Goal: Entertainment & Leisure: Consume media (video, audio)

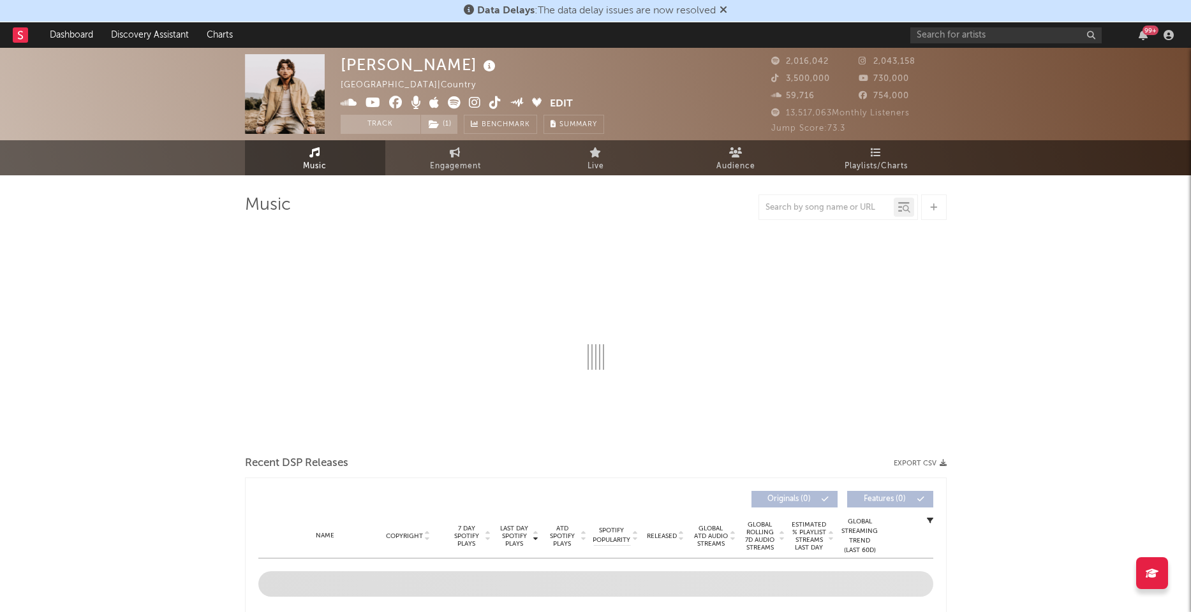
select select "6m"
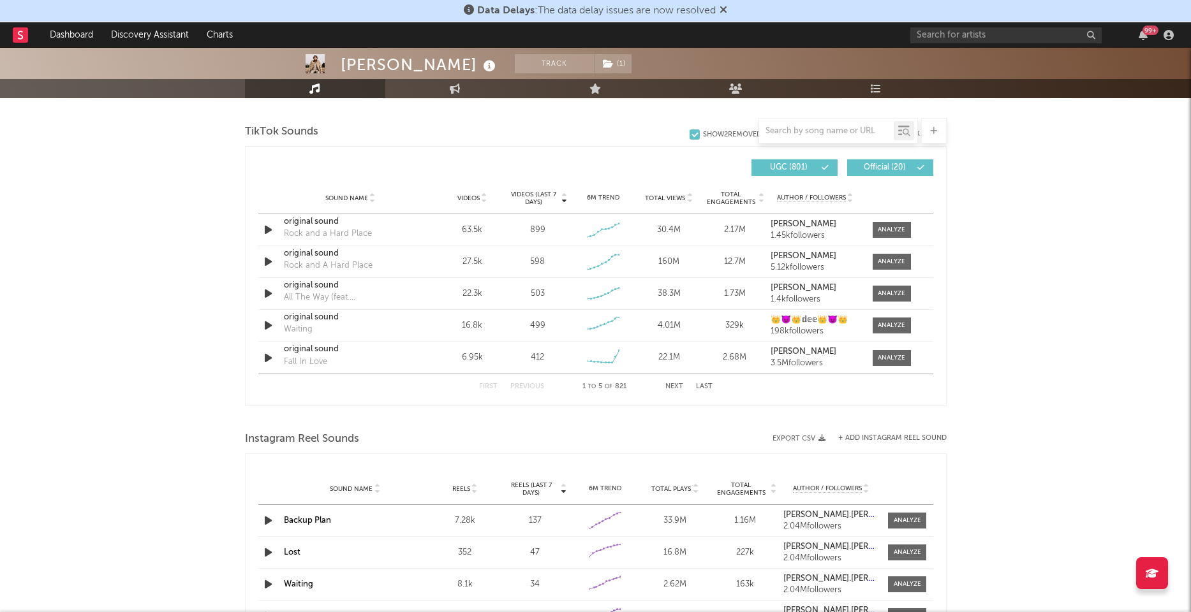
scroll to position [839, 0]
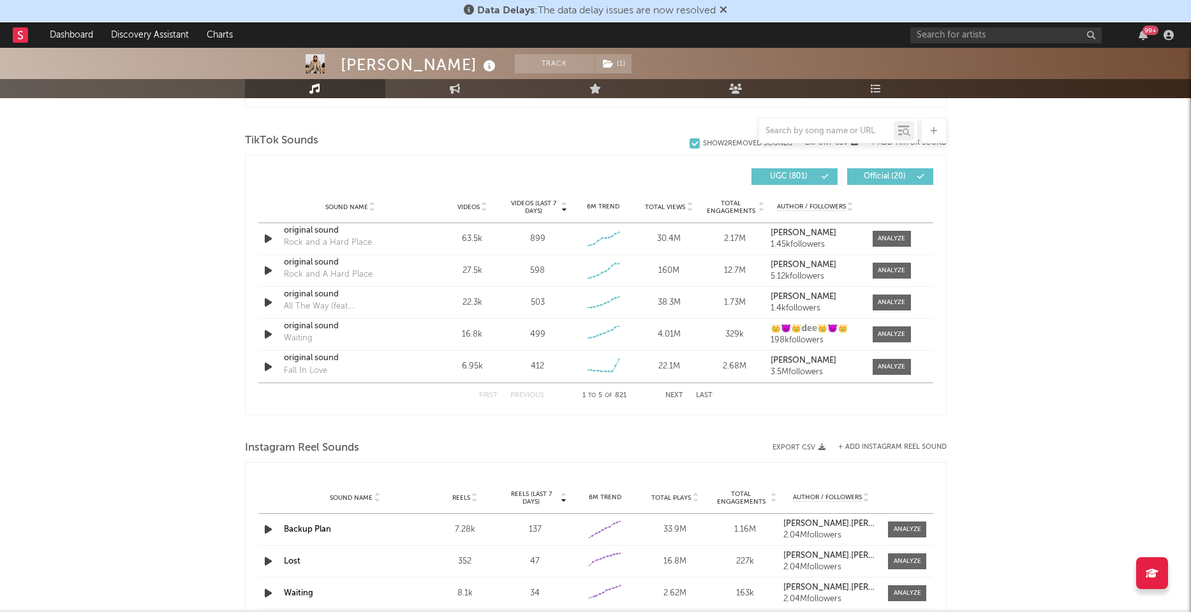
click at [779, 138] on div at bounding box center [826, 131] width 135 height 16
click at [780, 133] on input "text" at bounding box center [826, 131] width 135 height 10
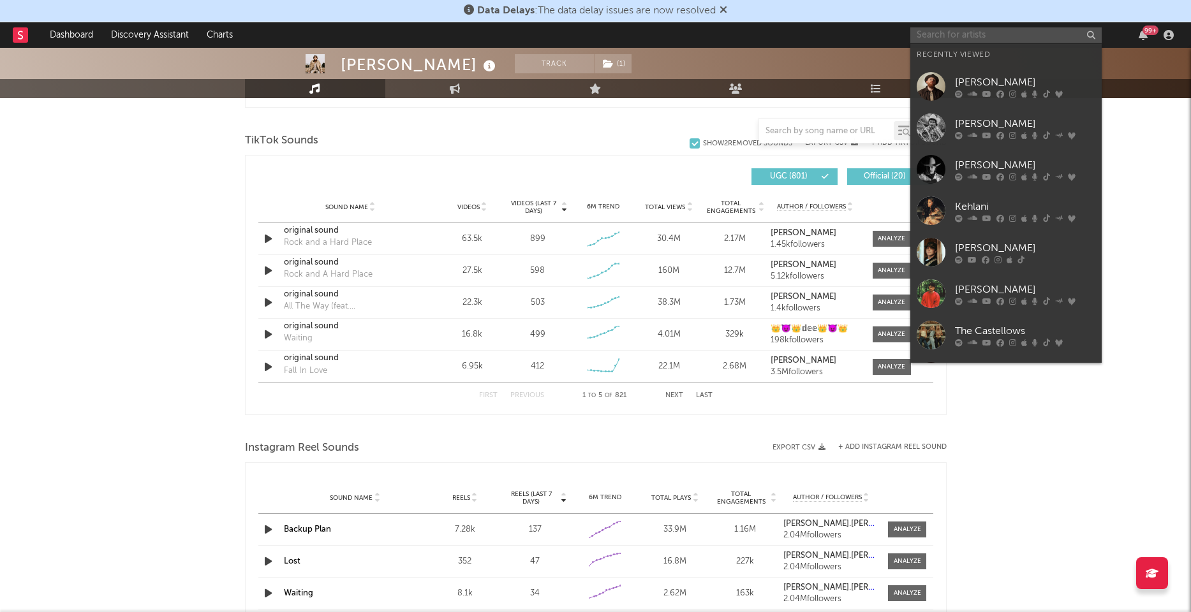
click at [961, 35] on input "text" at bounding box center [1005, 35] width 191 height 16
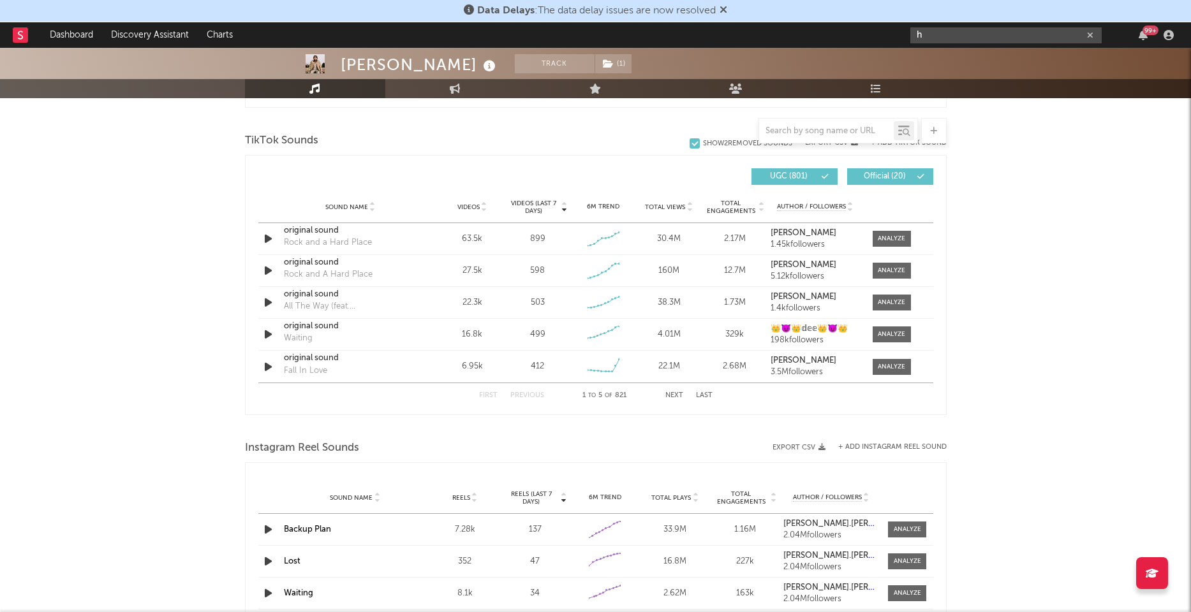
type input "h"
click at [863, 128] on input "text" at bounding box center [826, 131] width 135 height 10
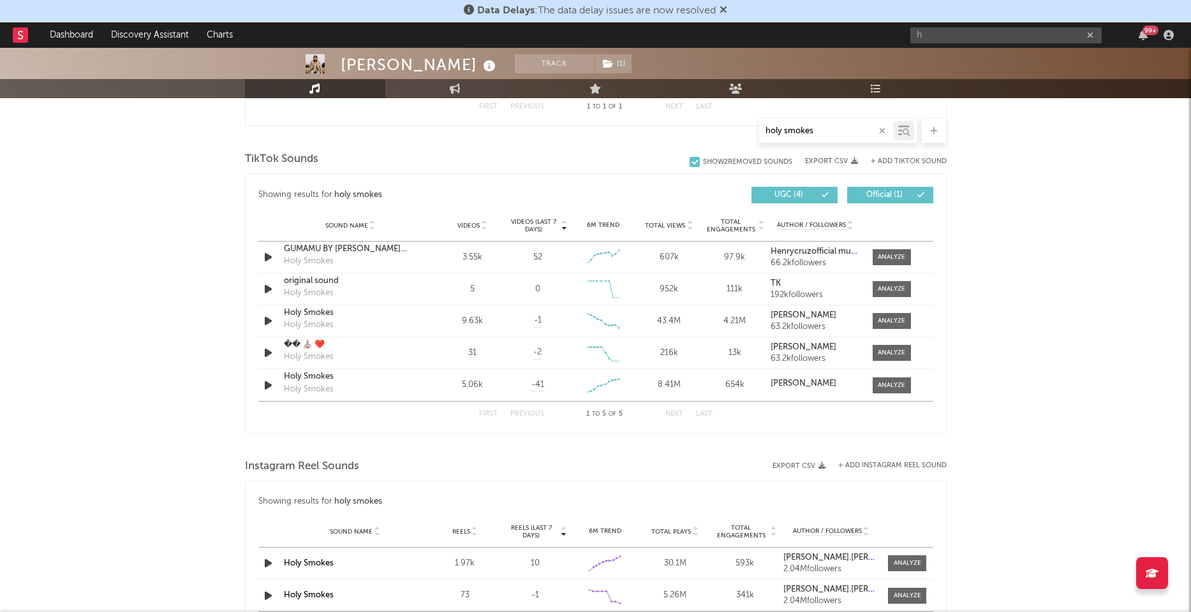
scroll to position [615, 0]
click at [848, 130] on input "holy smokes" at bounding box center [826, 131] width 135 height 10
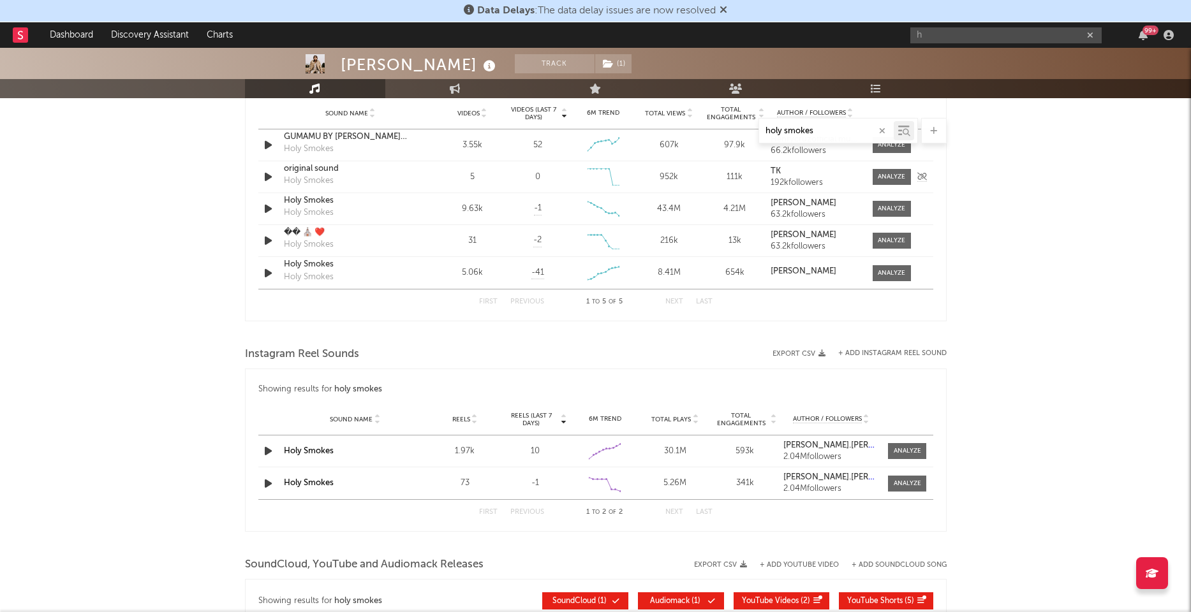
scroll to position [805, 0]
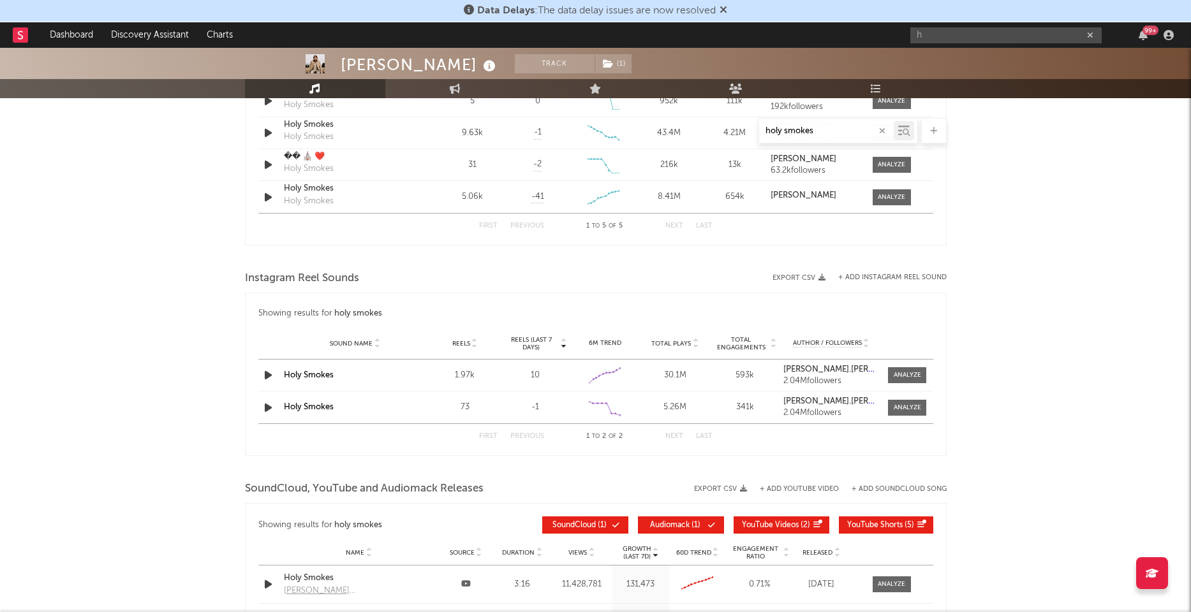
click at [263, 375] on icon "button" at bounding box center [268, 375] width 13 height 16
click at [294, 373] on link "Holy Smokes" at bounding box center [309, 375] width 50 height 8
click at [262, 377] on icon "button" at bounding box center [268, 375] width 12 height 16
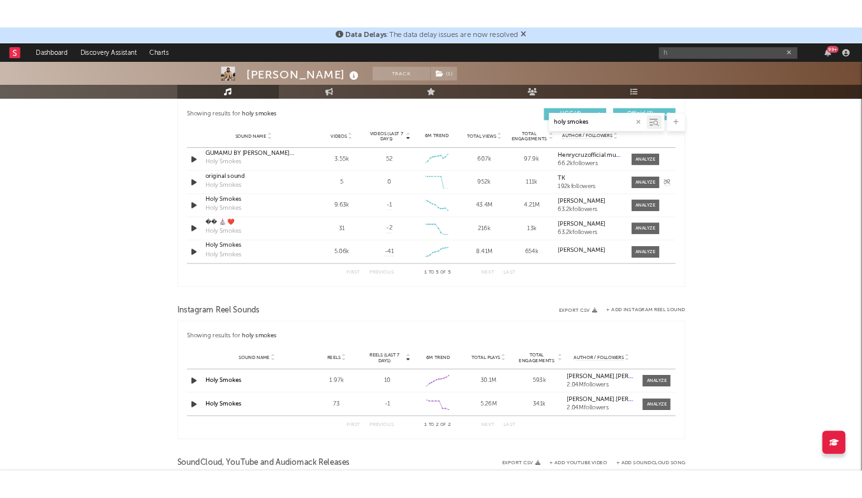
scroll to position [642, 0]
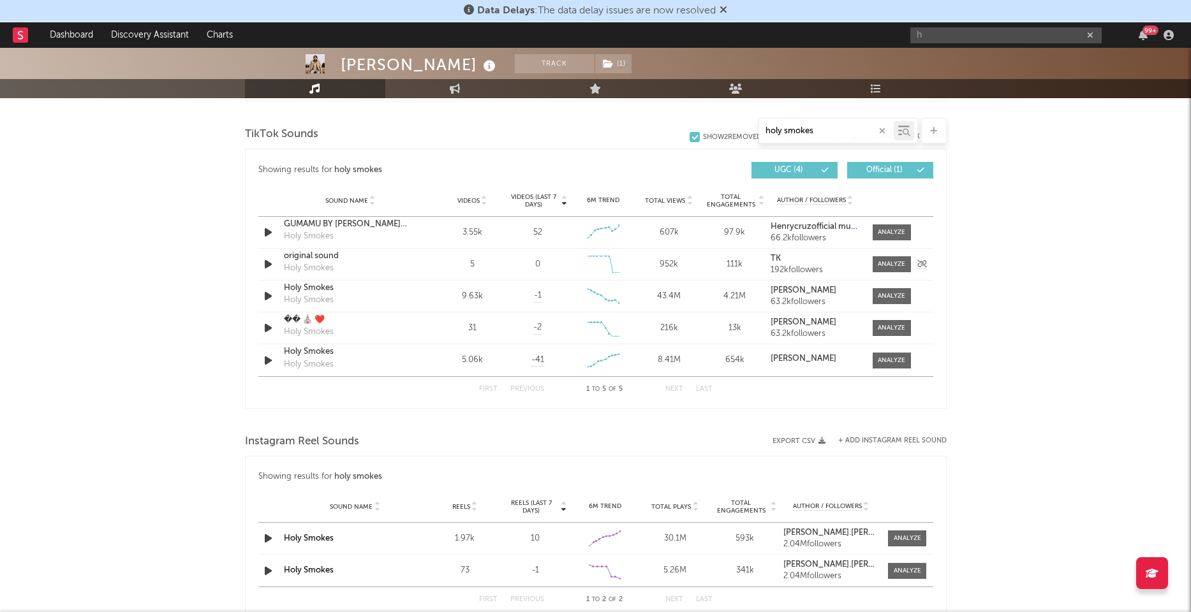
click at [316, 257] on div "original sound" at bounding box center [350, 256] width 133 height 13
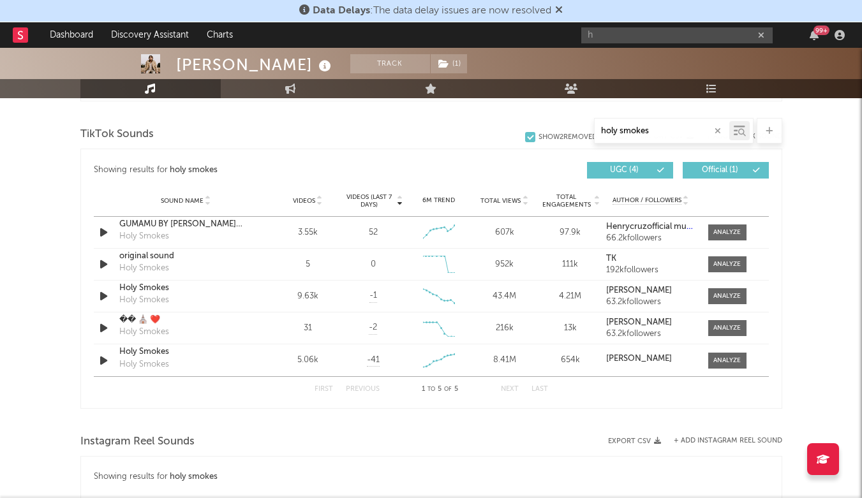
click at [666, 131] on input "holy smokes" at bounding box center [662, 131] width 135 height 10
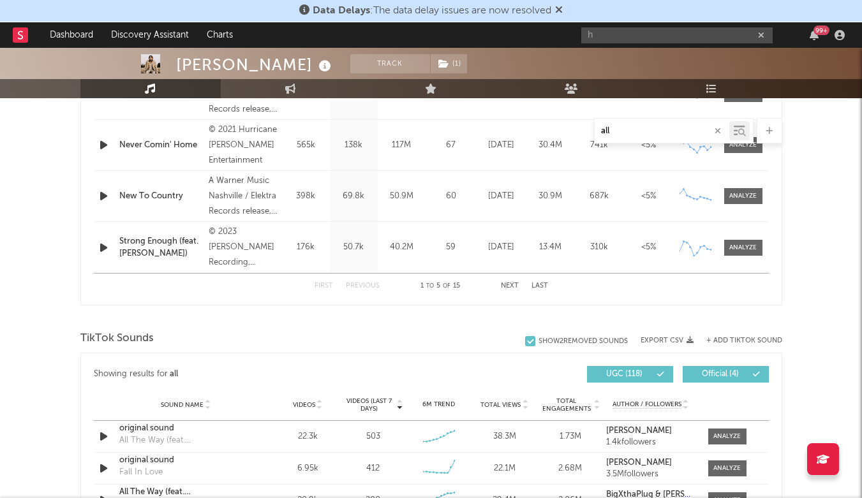
click at [625, 129] on input "all" at bounding box center [662, 131] width 135 height 10
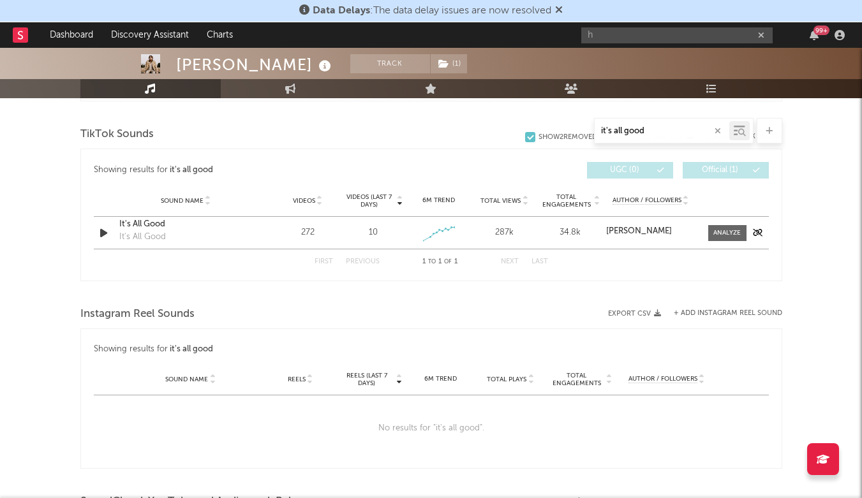
click at [155, 225] on div "It's All Good" at bounding box center [185, 224] width 133 height 13
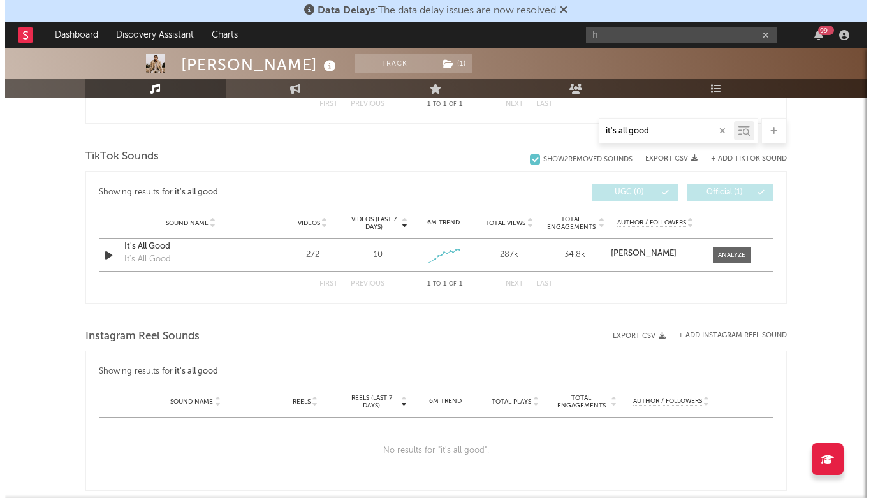
scroll to position [605, 0]
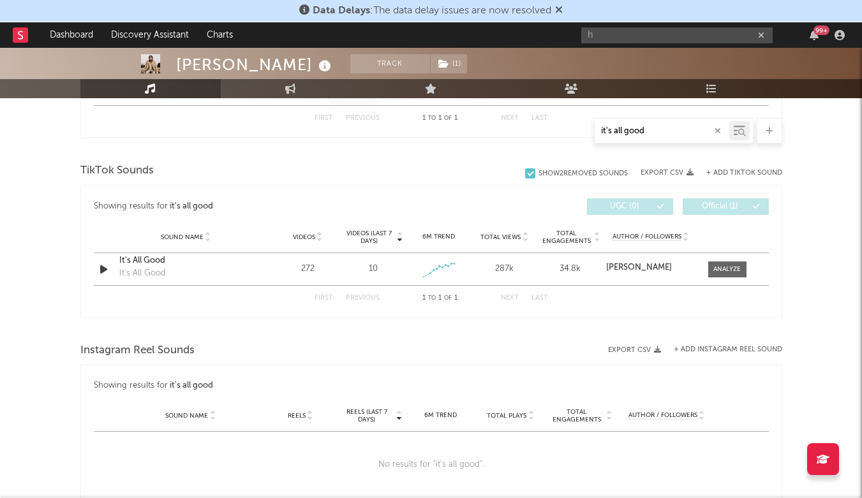
click at [652, 132] on input "it's all good" at bounding box center [662, 131] width 135 height 10
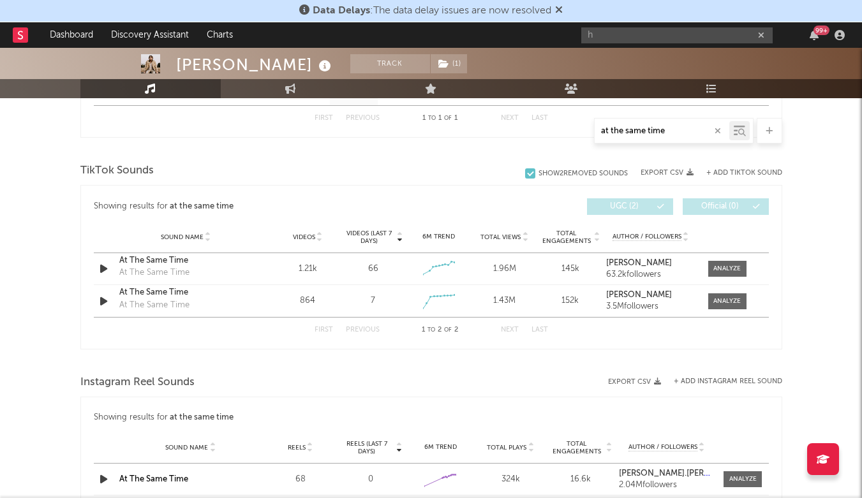
click at [660, 131] on input "at the same time" at bounding box center [662, 131] width 135 height 10
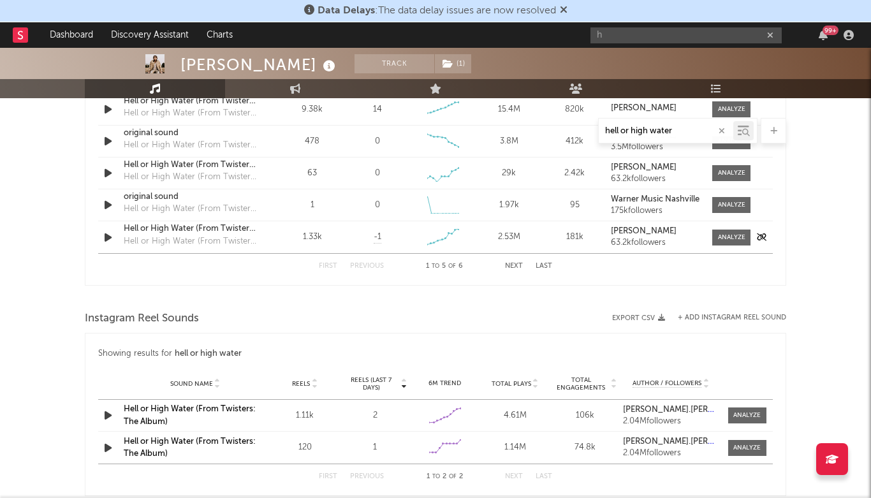
scroll to position [726, 0]
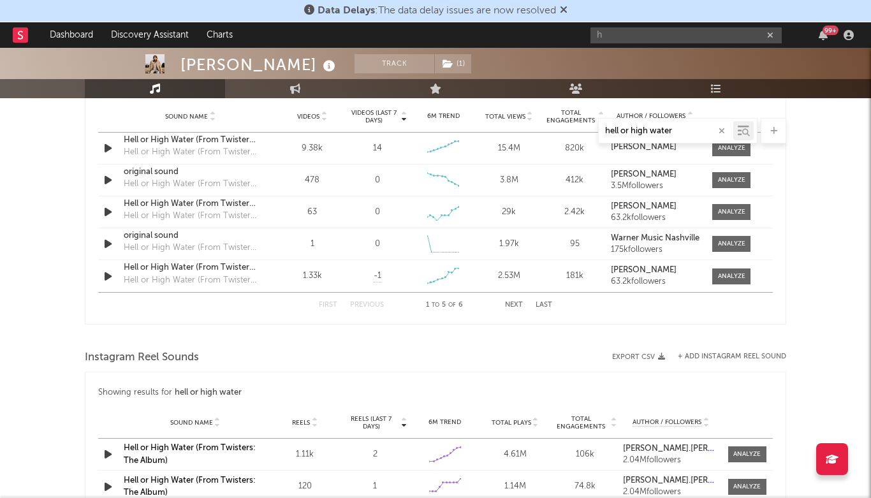
click at [160, 142] on div "hell or high water" at bounding box center [436, 131] width 702 height 26
click at [202, 139] on div "hell or high water" at bounding box center [436, 131] width 702 height 26
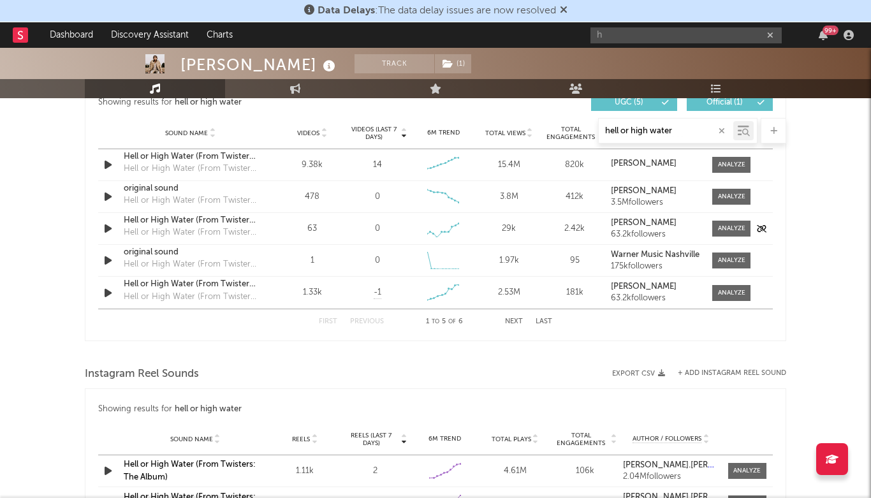
scroll to position [704, 0]
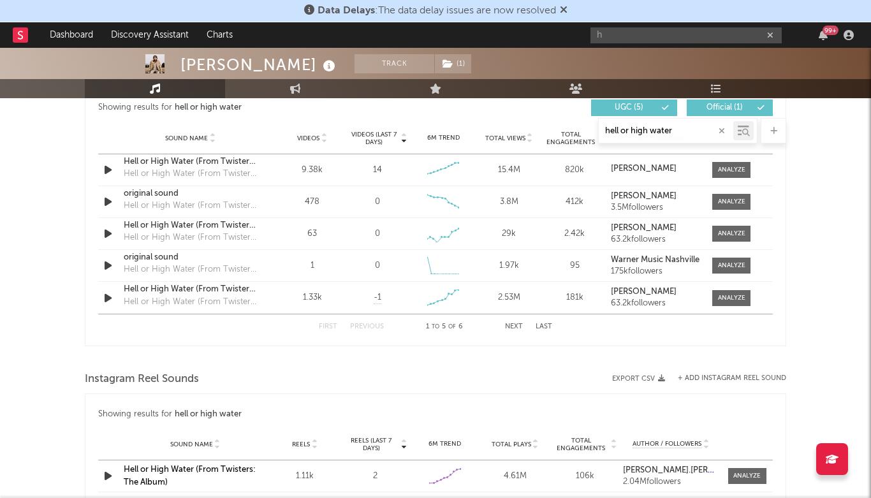
click at [683, 132] on input "hell or high water" at bounding box center [666, 131] width 135 height 10
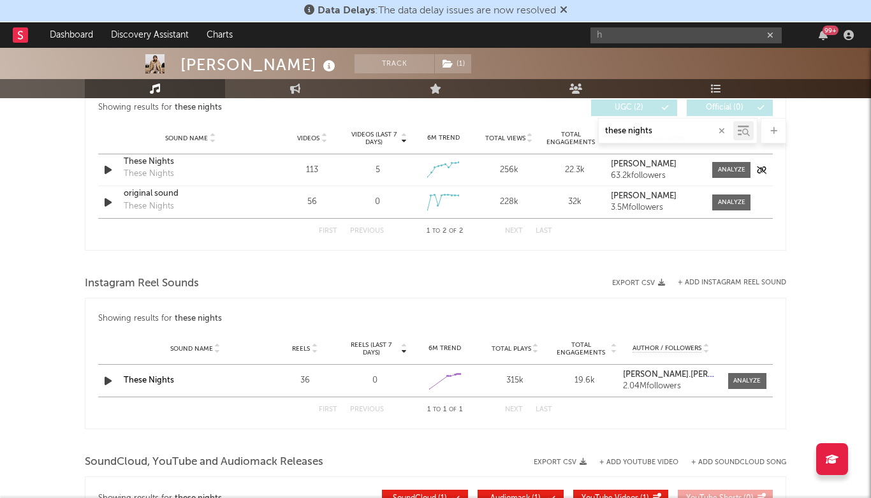
click at [149, 161] on div "These Nights" at bounding box center [190, 162] width 133 height 13
click at [159, 194] on div "original sound" at bounding box center [190, 194] width 133 height 13
click at [658, 131] on input "these nights" at bounding box center [666, 131] width 135 height 10
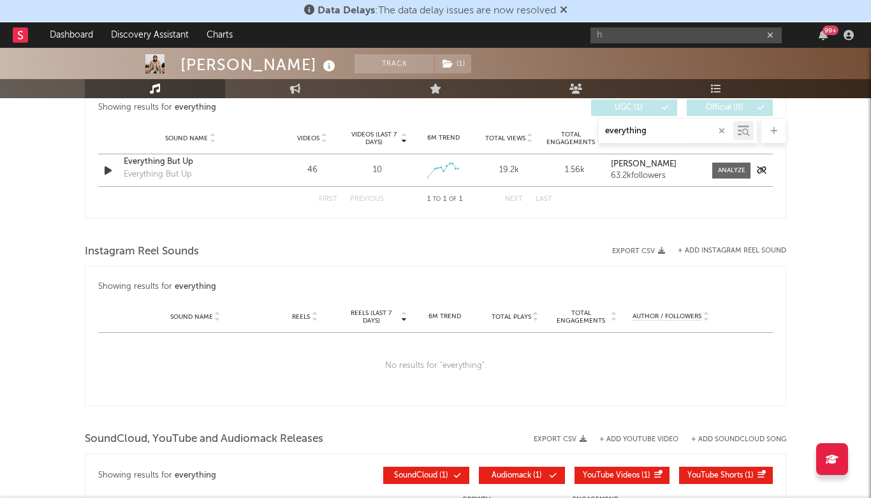
type input "everything"
click at [183, 167] on div "Everything But Up" at bounding box center [190, 162] width 133 height 13
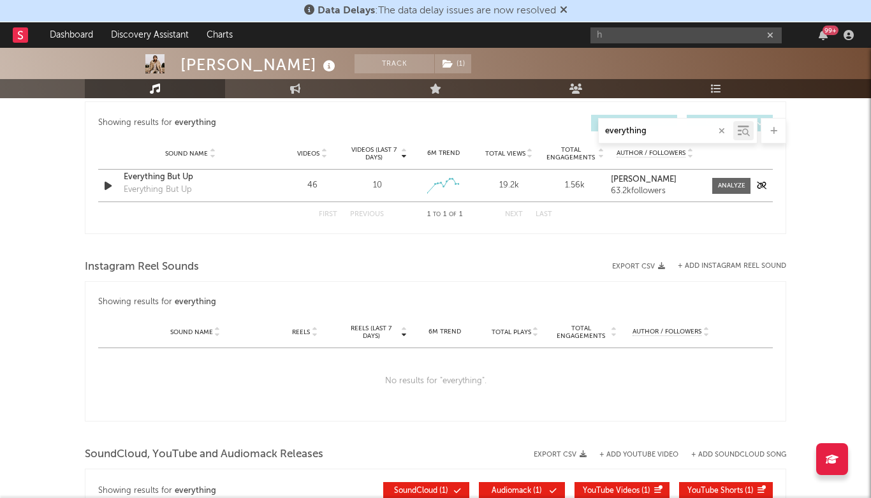
scroll to position [686, 0]
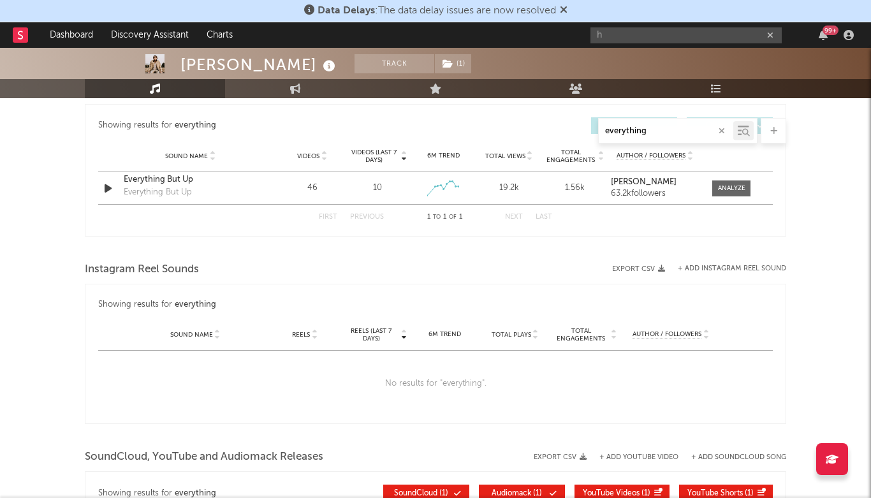
click at [728, 129] on input "everything" at bounding box center [666, 131] width 135 height 10
click at [725, 130] on button "button" at bounding box center [722, 131] width 10 height 12
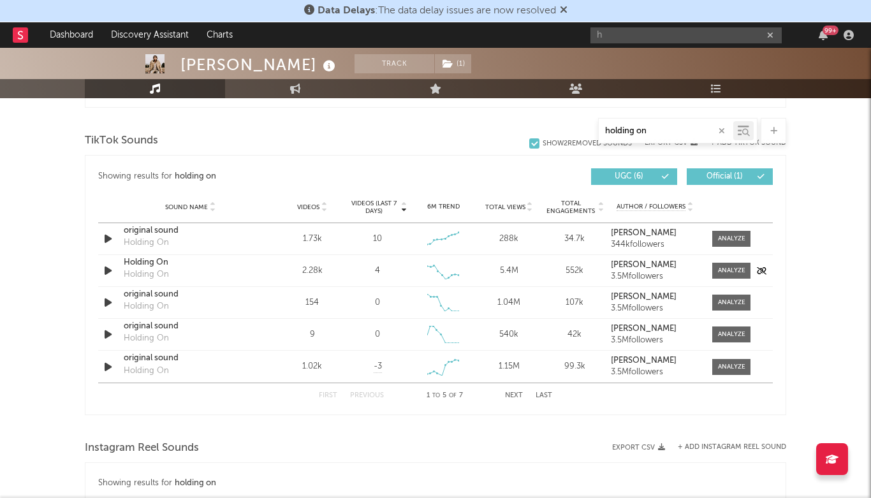
click at [138, 258] on div "Holding On" at bounding box center [190, 262] width 133 height 13
click at [663, 130] on input "holding on" at bounding box center [666, 131] width 135 height 10
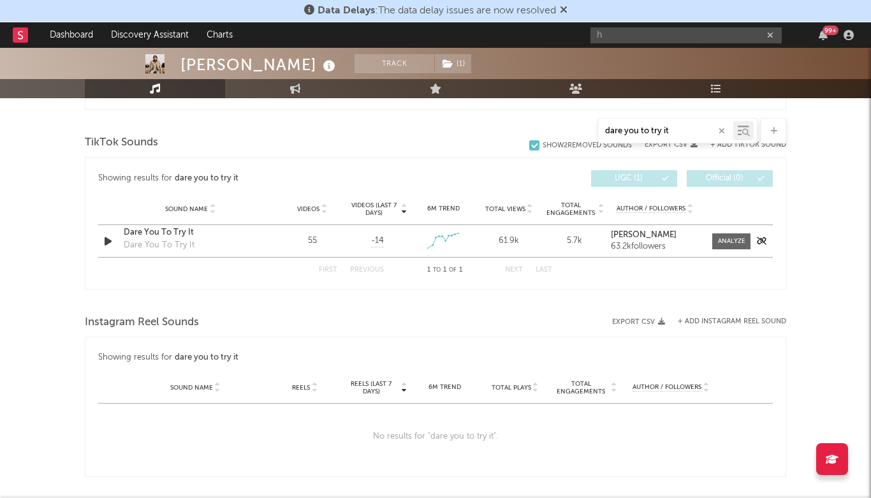
scroll to position [626, 0]
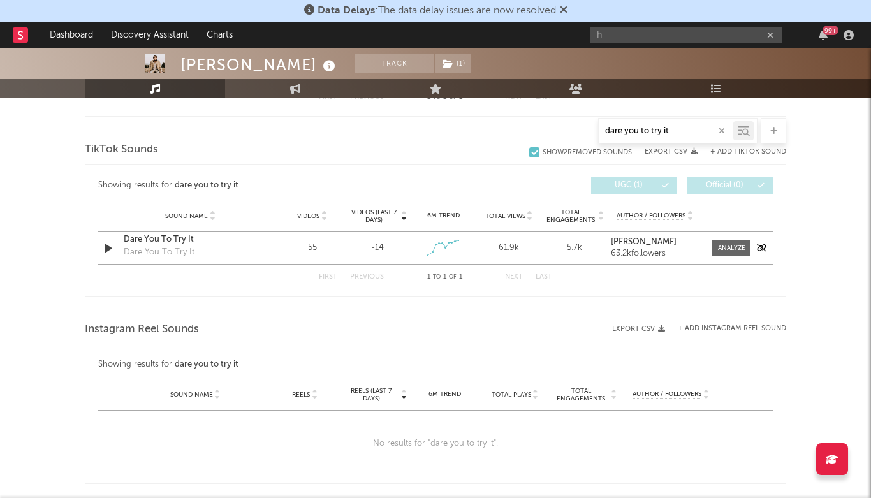
type input "dare you to try it"
click at [176, 237] on div "Dare You To Try It" at bounding box center [190, 239] width 133 height 13
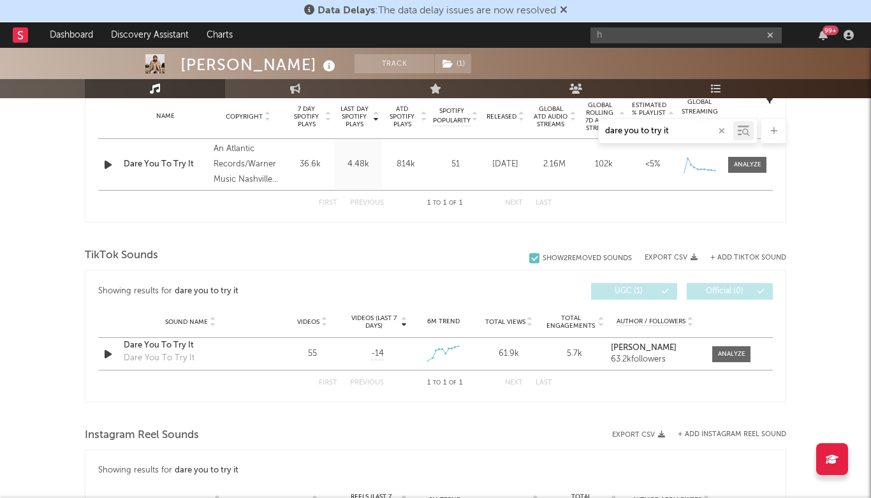
scroll to position [524, 0]
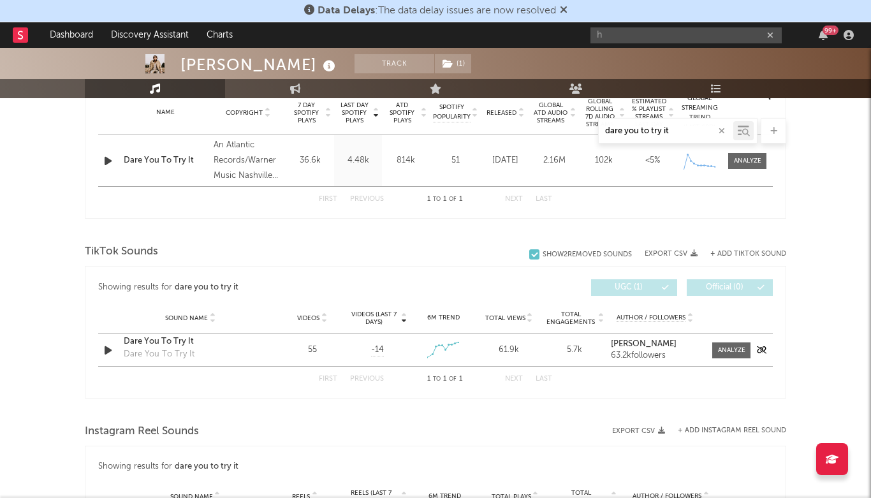
click at [181, 340] on div "Dare You To Try It" at bounding box center [190, 342] width 133 height 13
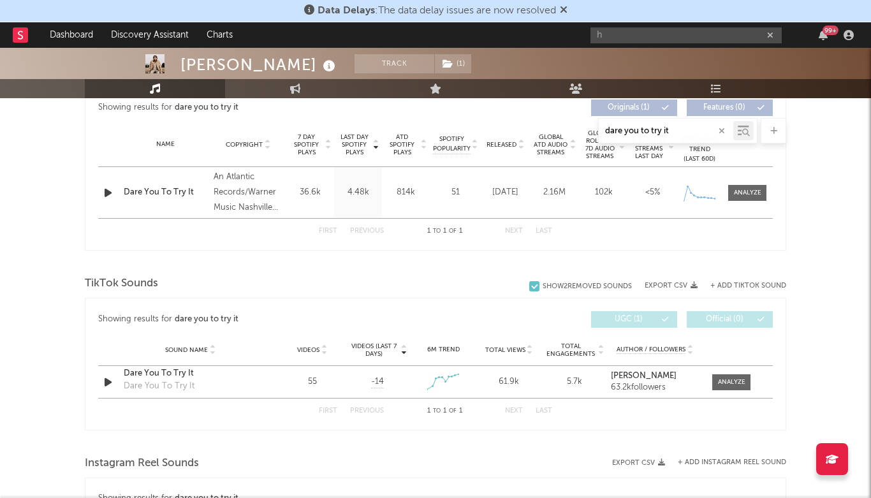
scroll to position [488, 0]
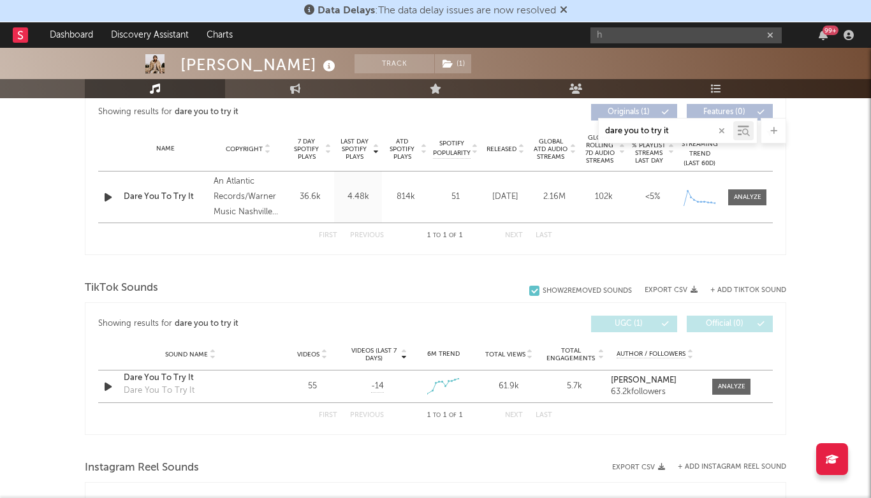
click at [721, 128] on icon "button" at bounding box center [722, 131] width 6 height 8
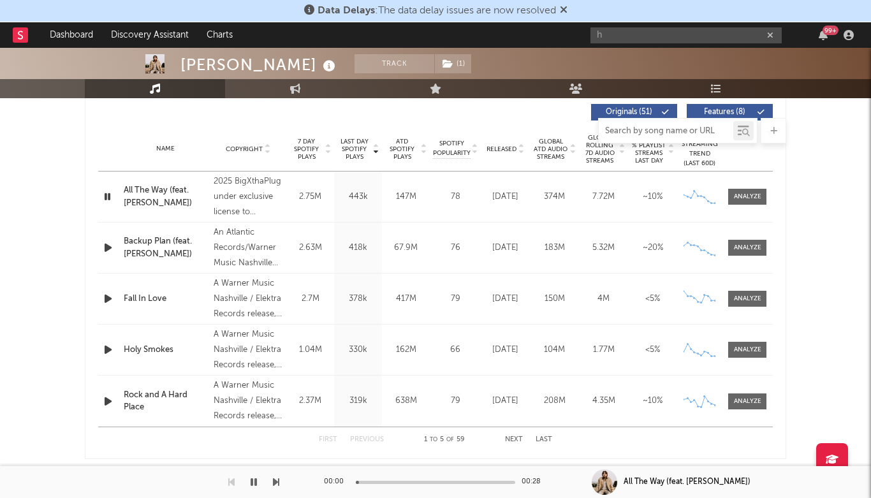
click at [721, 128] on input "text" at bounding box center [666, 131] width 135 height 10
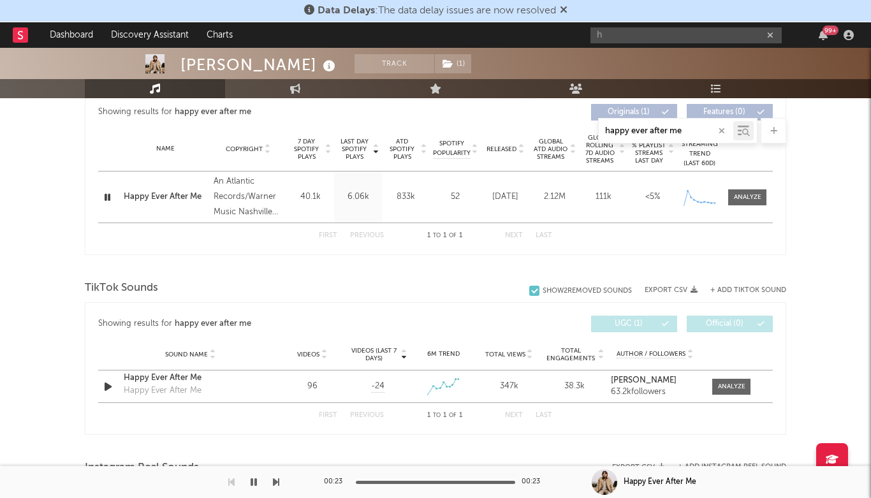
type input "happy ever after me"
click at [184, 195] on div "Happy Ever After Me" at bounding box center [166, 197] width 84 height 13
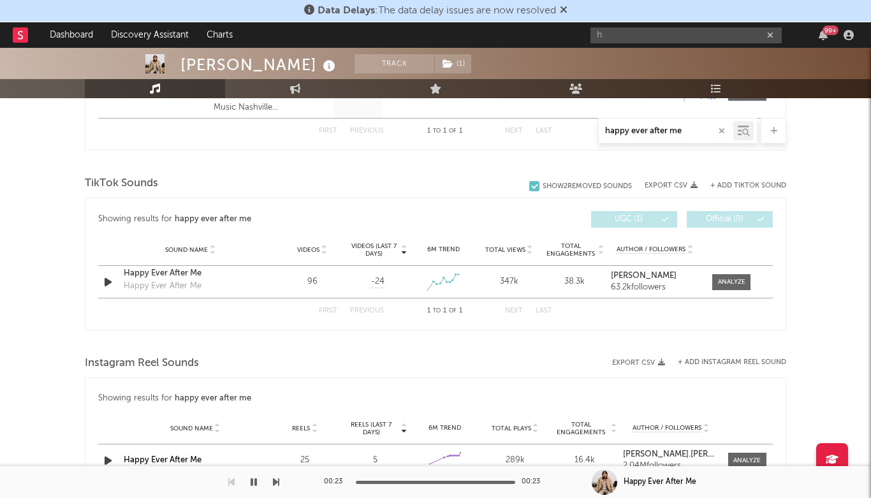
scroll to position [731, 0]
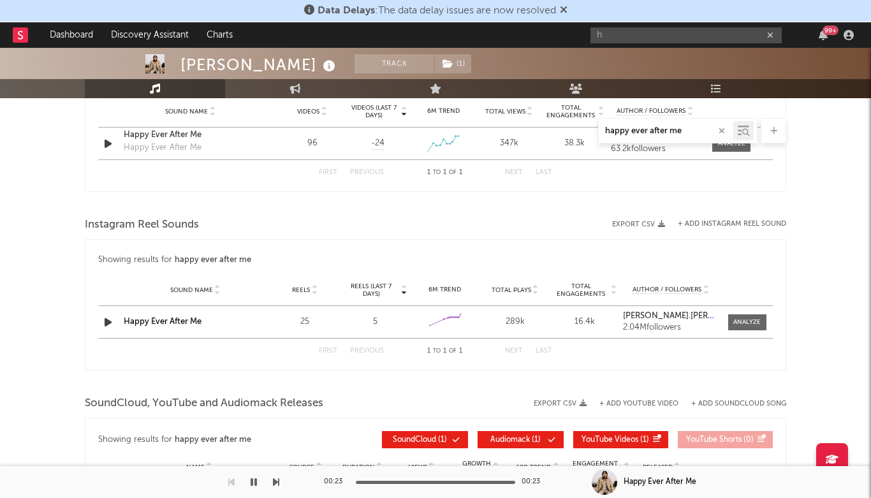
click at [182, 137] on div "happy ever after me" at bounding box center [436, 131] width 702 height 26
click at [179, 133] on div "happy ever after me" at bounding box center [436, 131] width 702 height 26
click at [150, 137] on div "happy ever after me" at bounding box center [436, 131] width 702 height 26
click at [136, 132] on div "happy ever after me" at bounding box center [436, 131] width 702 height 26
click at [154, 133] on div "happy ever after me" at bounding box center [436, 131] width 702 height 26
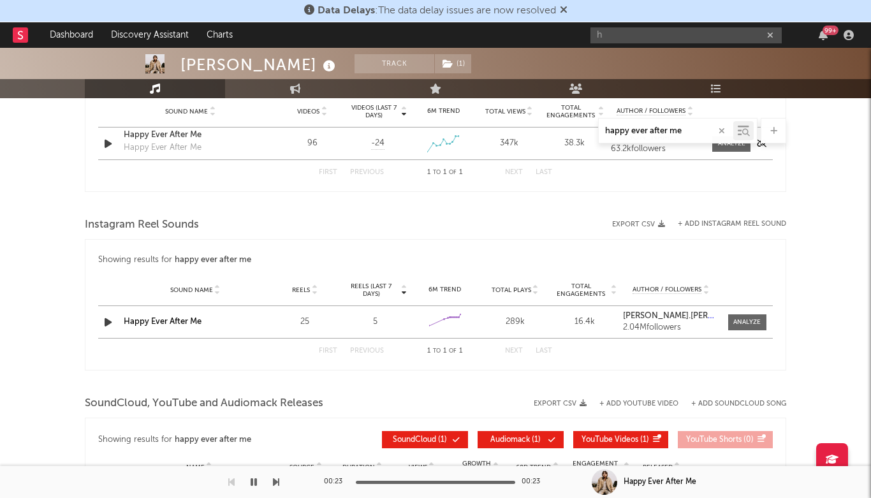
click at [105, 146] on icon "button" at bounding box center [107, 144] width 13 height 16
click at [249, 482] on button "button" at bounding box center [253, 482] width 13 height 32
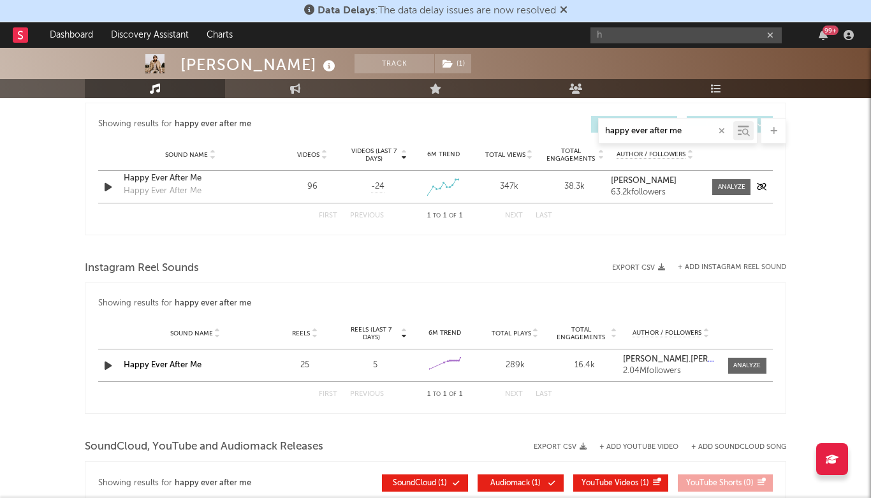
scroll to position [679, 0]
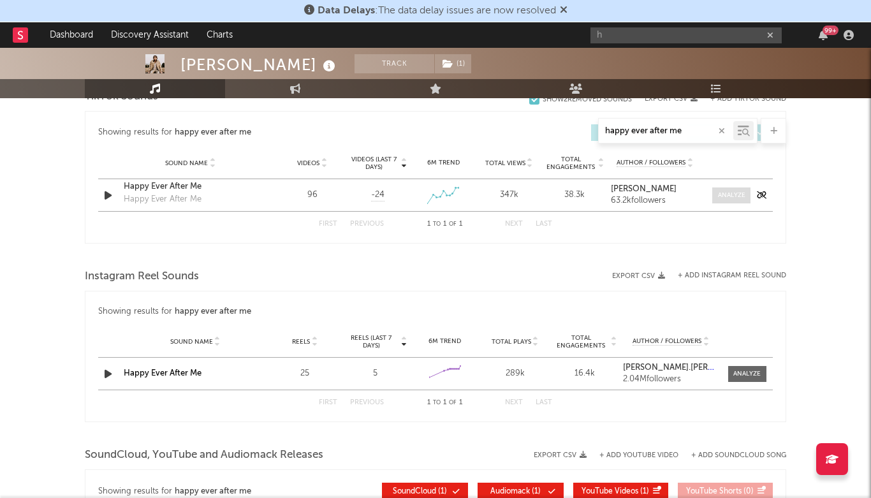
click at [721, 188] on span at bounding box center [732, 196] width 38 height 16
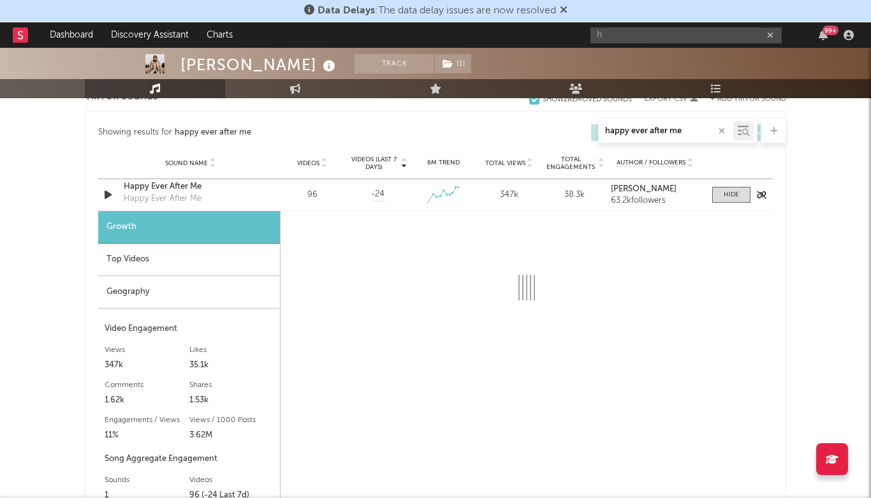
select select "1w"
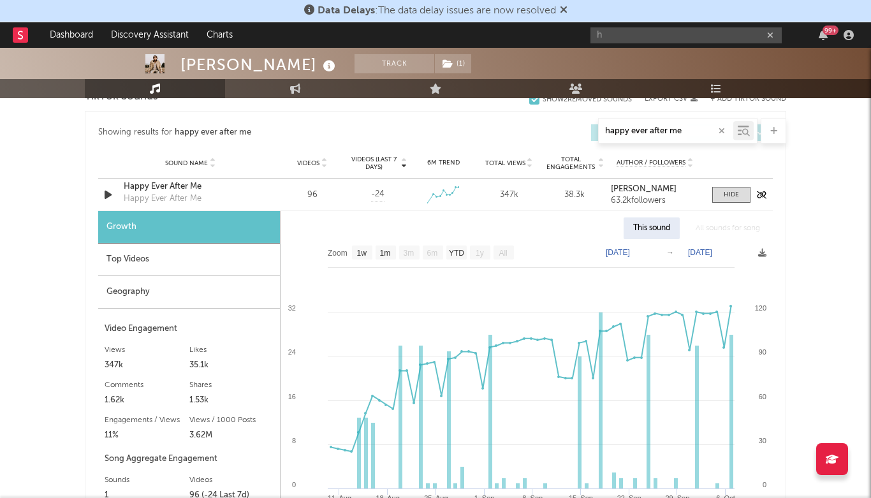
click at [156, 181] on div "Happy Ever After Me" at bounding box center [190, 187] width 133 height 13
